Goal: Task Accomplishment & Management: Manage account settings

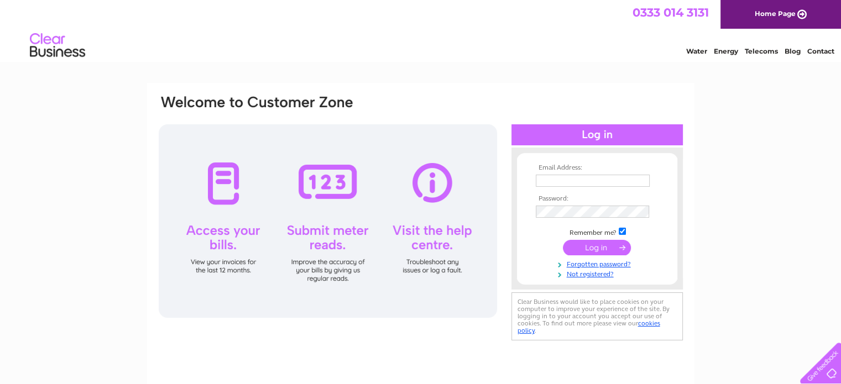
type input "[EMAIL_ADDRESS][DOMAIN_NAME]"
click at [592, 246] on input "submit" at bounding box center [597, 247] width 68 height 15
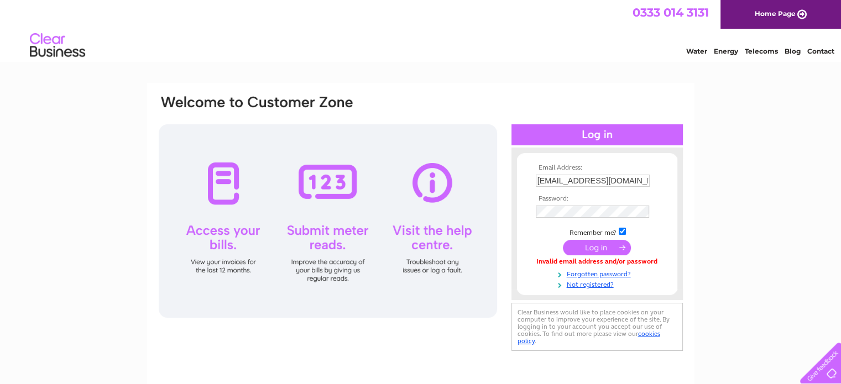
click at [619, 181] on input "[EMAIL_ADDRESS][DOMAIN_NAME]" at bounding box center [593, 181] width 114 height 12
click at [618, 180] on input "[EMAIL_ADDRESS][DOMAIN_NAME]" at bounding box center [593, 181] width 115 height 13
click at [508, 249] on div "Email Address: [EMAIL_ADDRESS][DOMAIN_NAME] Password:" at bounding box center [421, 224] width 527 height 261
